Goal: Information Seeking & Learning: Learn about a topic

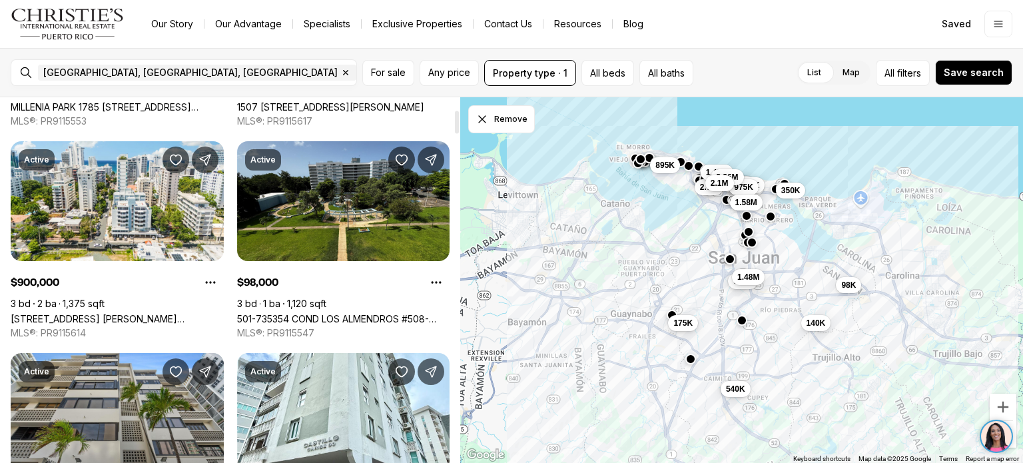
scroll to position [266, 0]
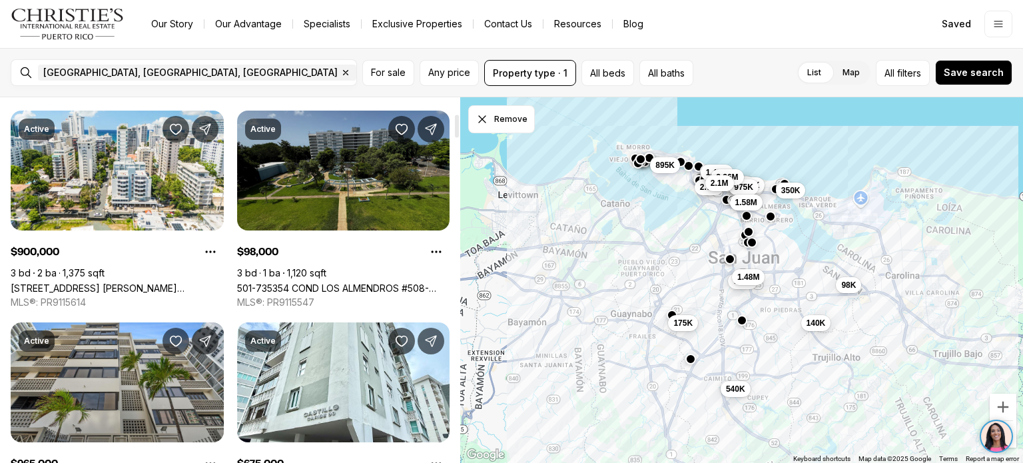
click at [330, 282] on link "501-735354 COND LOS ALMENDROS #508-735354, [GEOGRAPHIC_DATA][PERSON_NAME], 00924" at bounding box center [343, 287] width 213 height 11
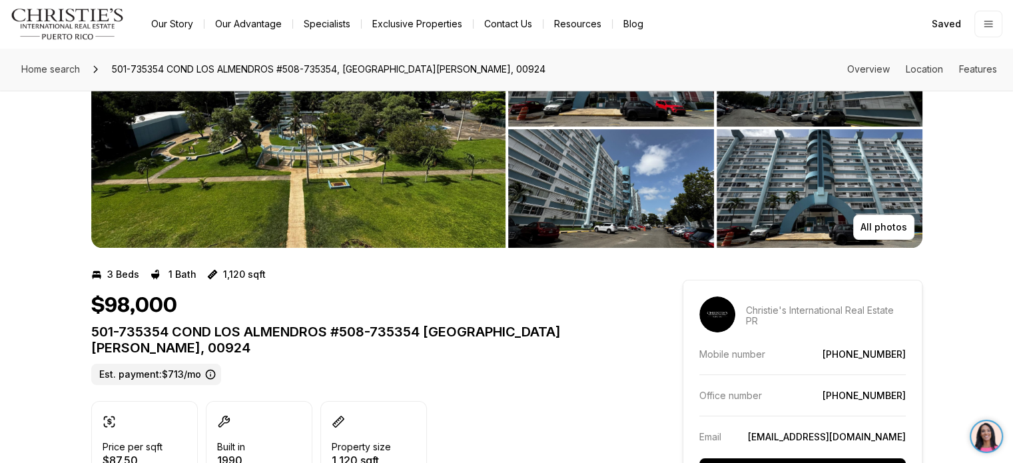
scroll to position [133, 0]
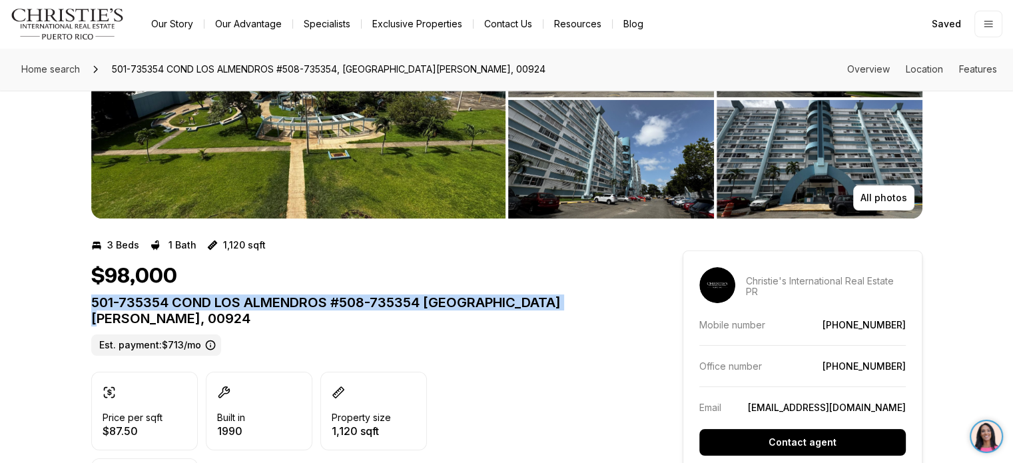
drag, startPoint x: 91, startPoint y: 298, endPoint x: 574, endPoint y: 302, distance: 482.3
click at [574, 302] on p "501-735354 COND LOS ALMENDROS #508-735354 [GEOGRAPHIC_DATA][PERSON_NAME], 00924" at bounding box center [363, 310] width 544 height 32
copy p "501-735354 COND LOS ALMENDROS #508-735354 [GEOGRAPHIC_DATA][PERSON_NAME], 00924"
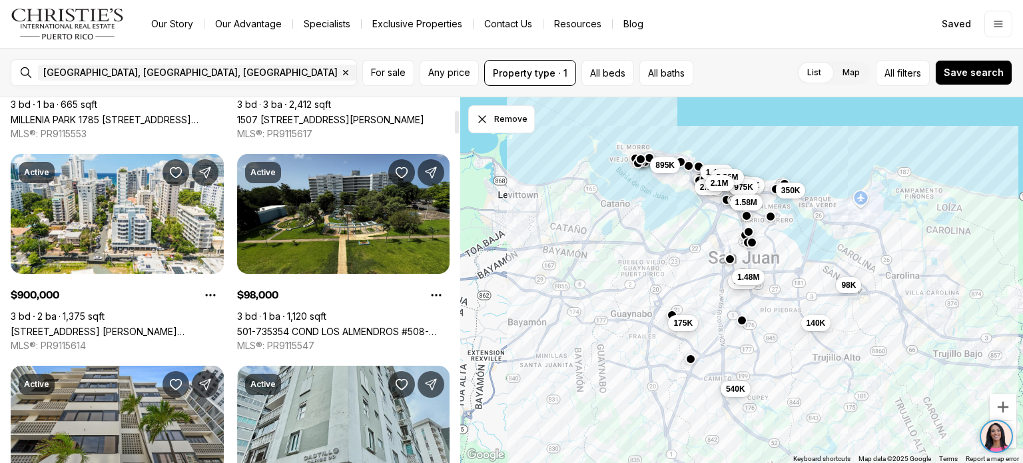
scroll to position [200, 0]
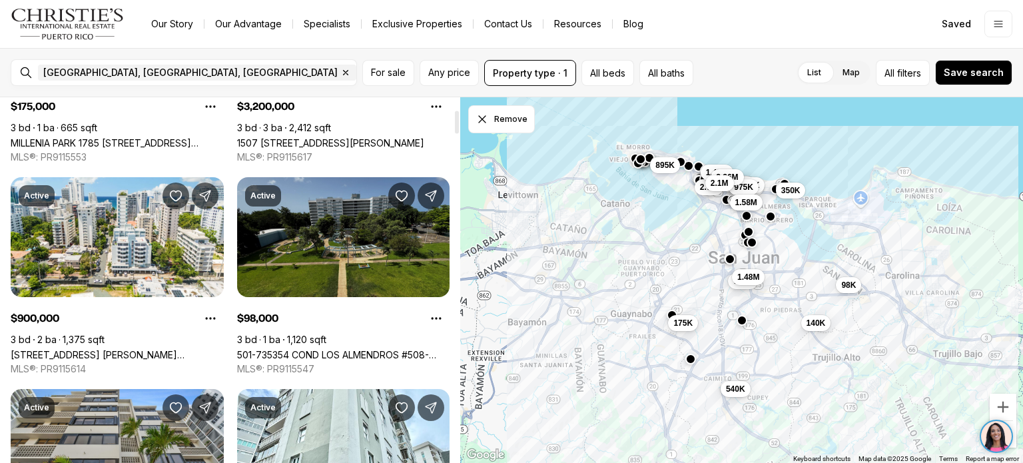
click at [343, 349] on link "501-735354 COND LOS ALMENDROS #508-735354, [GEOGRAPHIC_DATA][PERSON_NAME], 00924" at bounding box center [343, 354] width 213 height 11
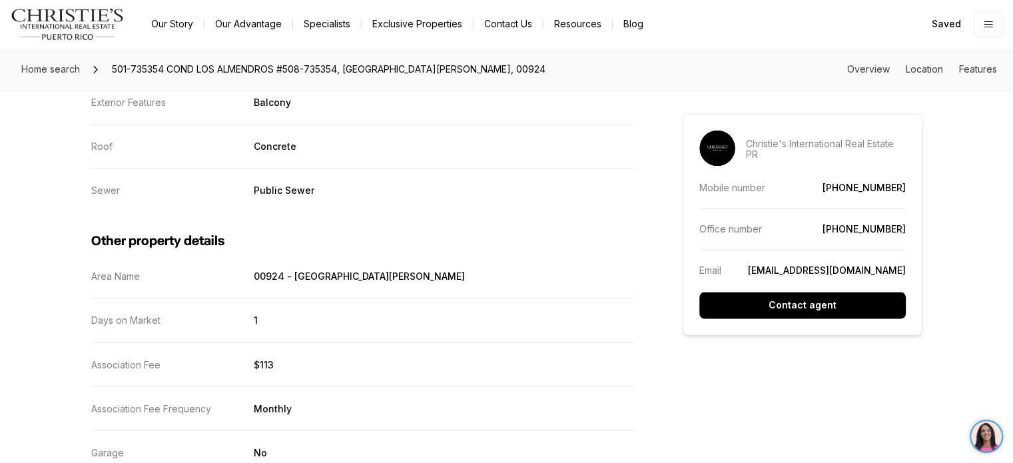
scroll to position [2065, 0]
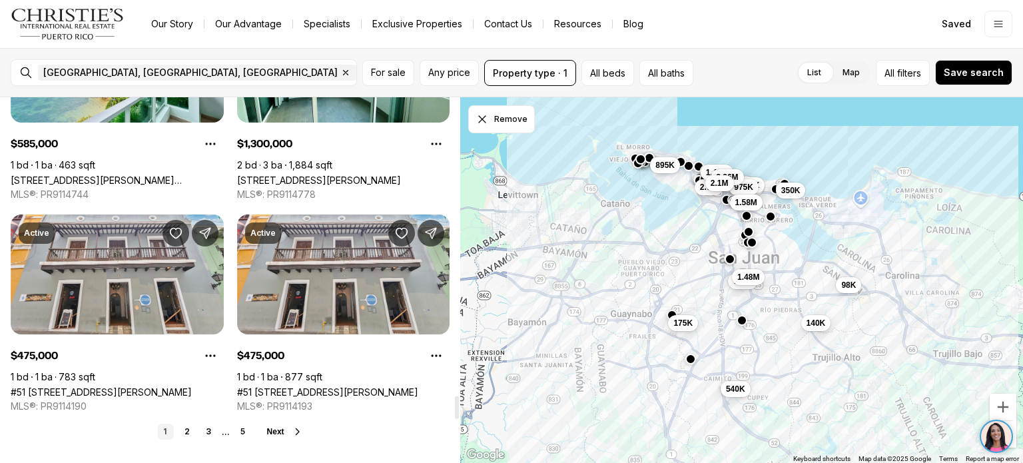
scroll to position [4863, 0]
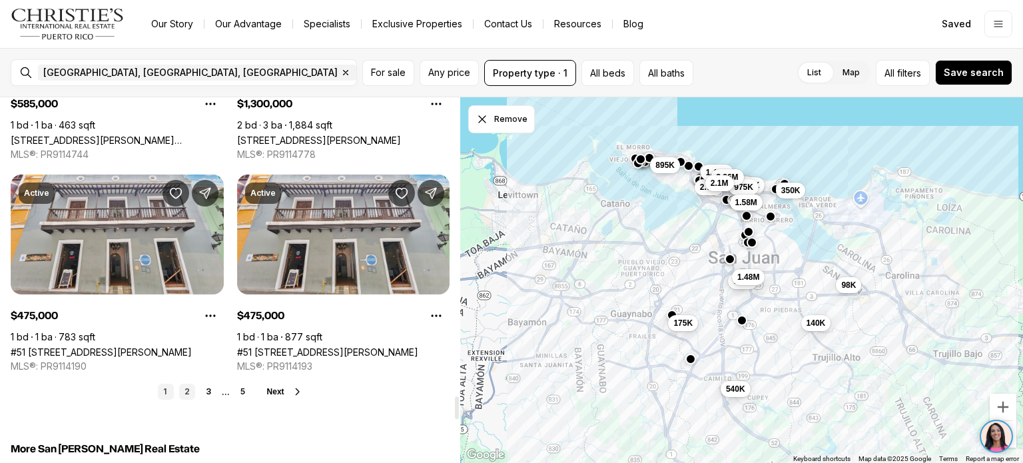
click at [185, 384] on link "2" at bounding box center [187, 392] width 16 height 16
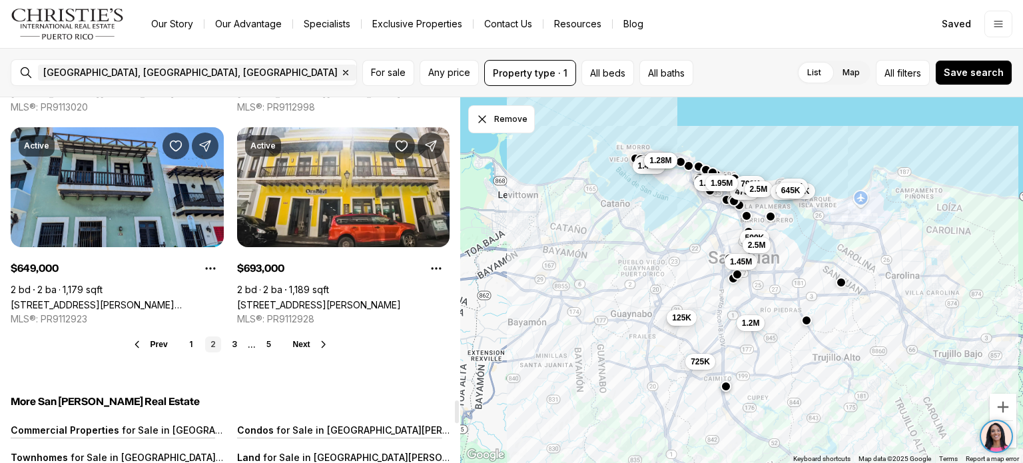
scroll to position [4929, 0]
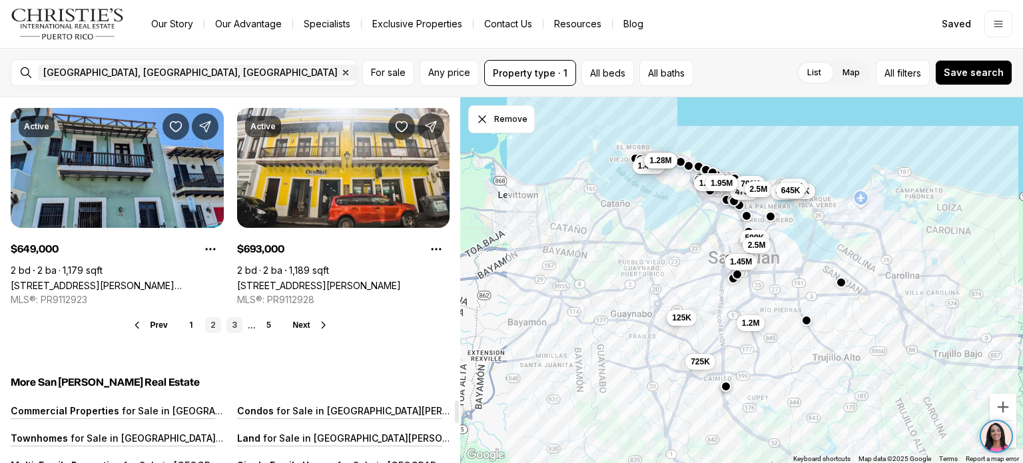
click at [232, 317] on link "3" at bounding box center [234, 325] width 16 height 16
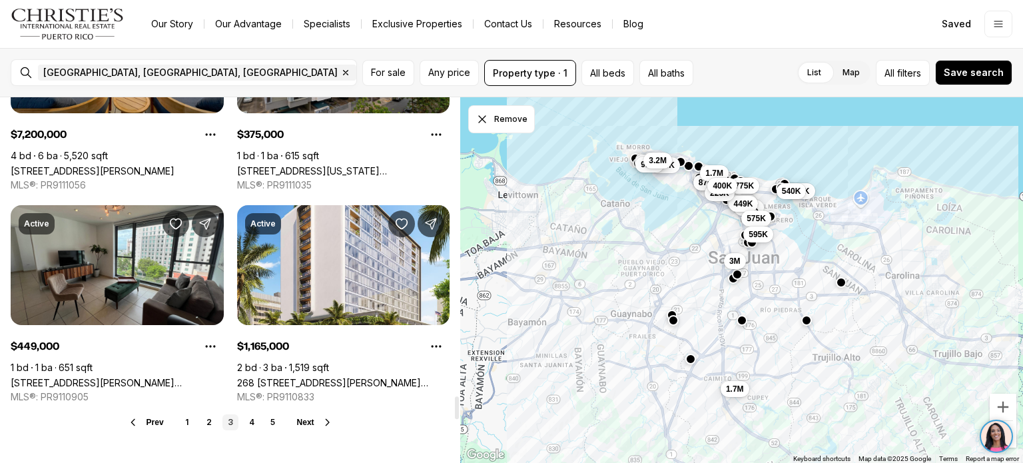
scroll to position [4863, 0]
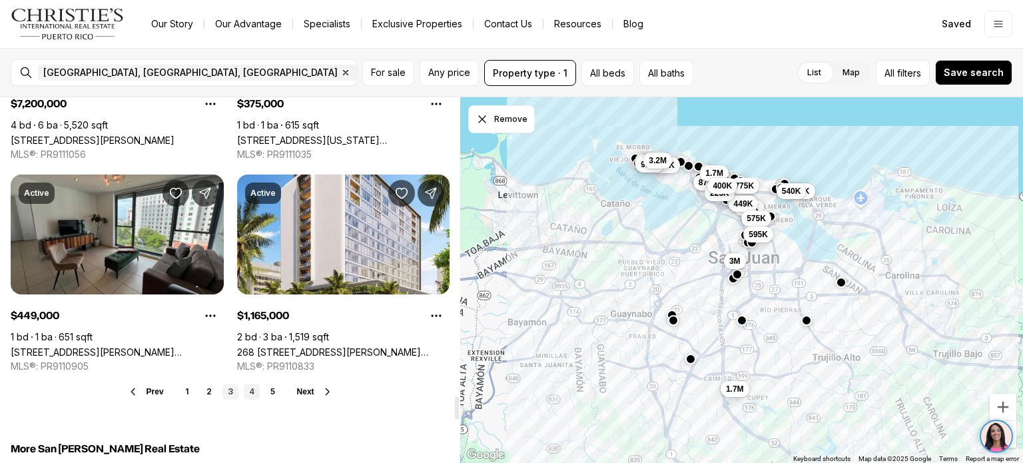
click at [258, 384] on link "4" at bounding box center [252, 392] width 16 height 16
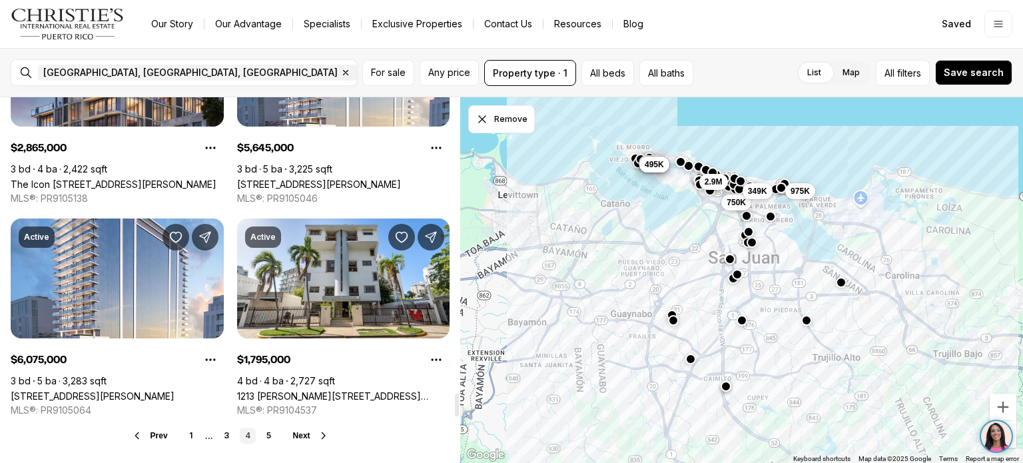
scroll to position [4996, 0]
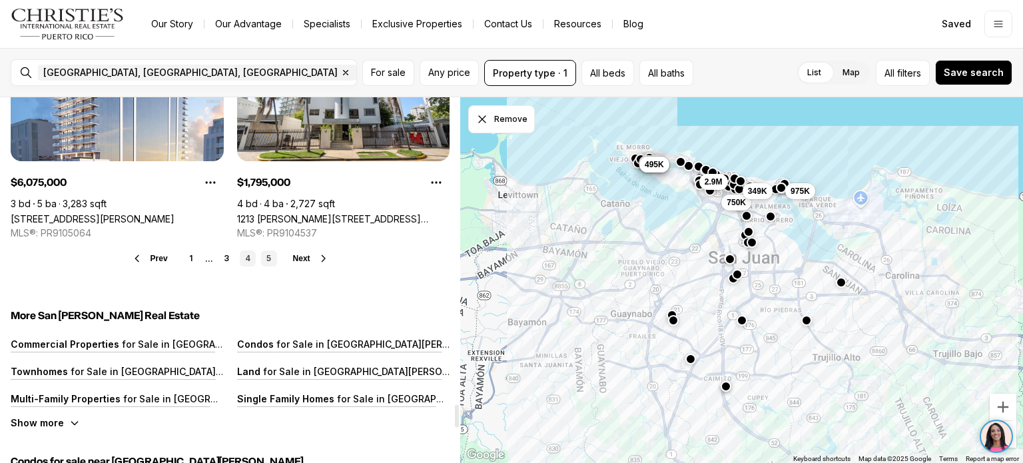
click at [275, 250] on link "5" at bounding box center [269, 258] width 16 height 16
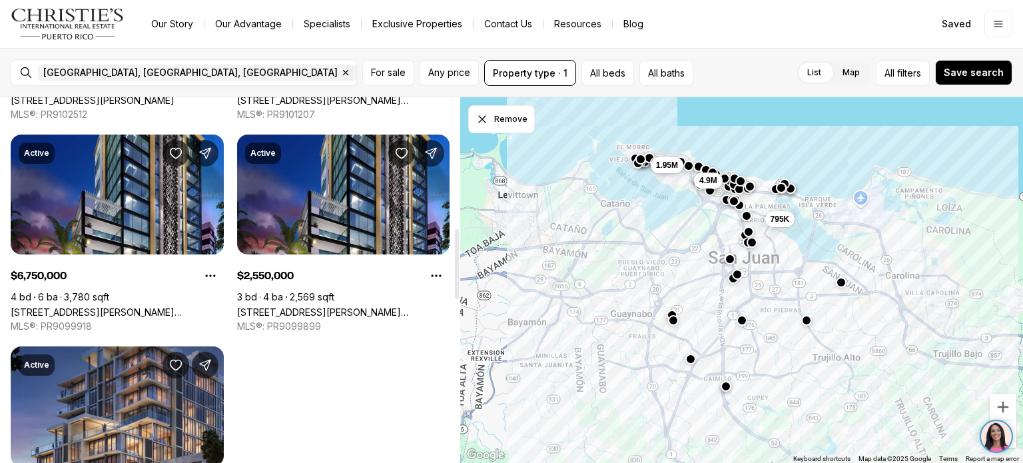
scroll to position [866, 0]
